Goal: Task Accomplishment & Management: Manage account settings

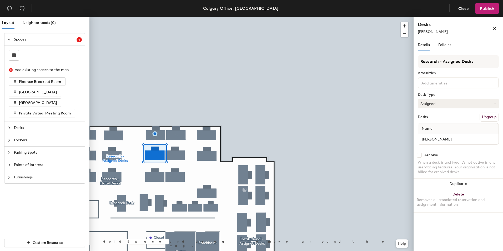
click at [445, 106] on button "Assigned" at bounding box center [458, 103] width 81 height 9
click at [432, 137] on div "Hoteled" at bounding box center [444, 136] width 53 height 8
click at [496, 139] on input "Charlie Reist" at bounding box center [458, 139] width 78 height 7
type input "Desk"
click at [487, 10] on span "Publish" at bounding box center [487, 8] width 14 height 5
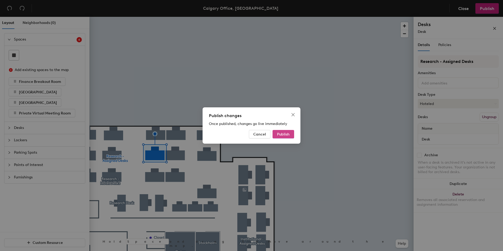
click at [277, 136] on span "Publish" at bounding box center [283, 134] width 13 height 4
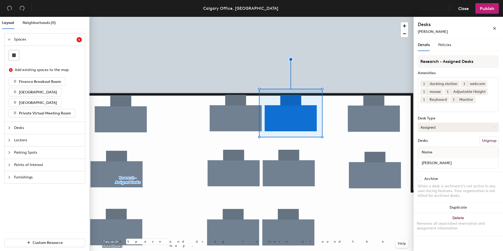
click at [444, 128] on button "Assigned" at bounding box center [458, 127] width 81 height 9
click at [433, 158] on div "Hoteled" at bounding box center [444, 160] width 53 height 8
click at [444, 163] on input "[PERSON_NAME]" at bounding box center [458, 162] width 78 height 7
type input "Desk"
click at [492, 10] on span "Publish" at bounding box center [487, 8] width 14 height 5
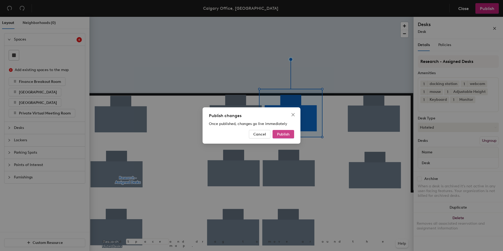
click at [283, 133] on span "Publish" at bounding box center [283, 134] width 13 height 4
